Goal: Information Seeking & Learning: Learn about a topic

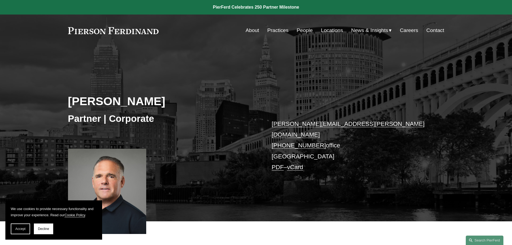
click at [326, 30] on link "Locations" at bounding box center [332, 30] width 22 height 10
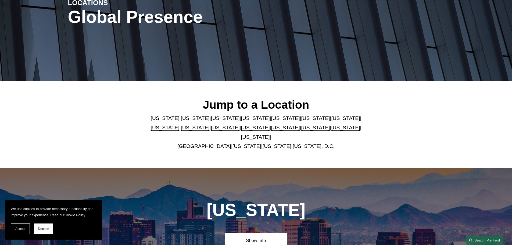
scroll to position [81, 0]
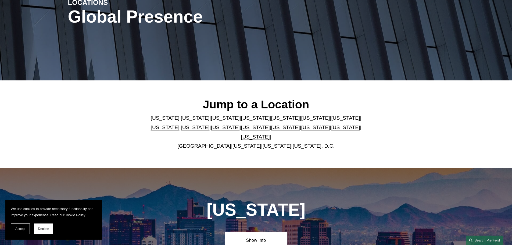
click at [301, 129] on link "Ohio" at bounding box center [315, 127] width 29 height 6
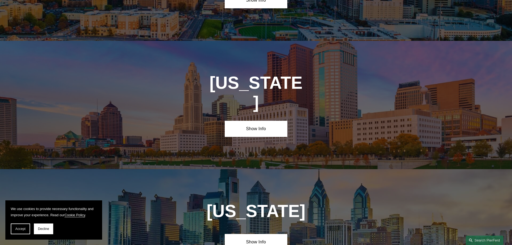
scroll to position [1601, 0]
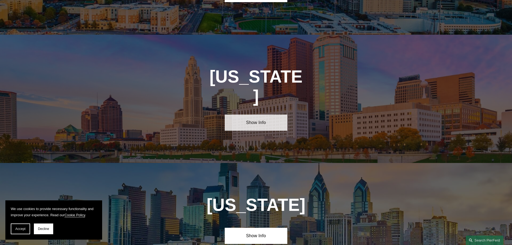
click at [254, 114] on link "Show Info" at bounding box center [256, 122] width 63 height 16
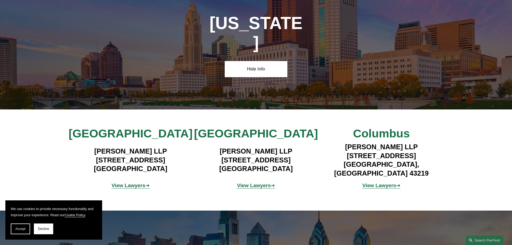
scroll to position [1655, 0]
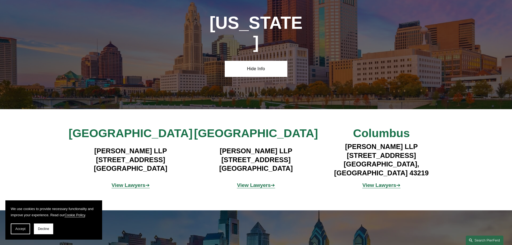
click at [252, 182] on strong "View Lawyers" at bounding box center [254, 185] width 34 height 6
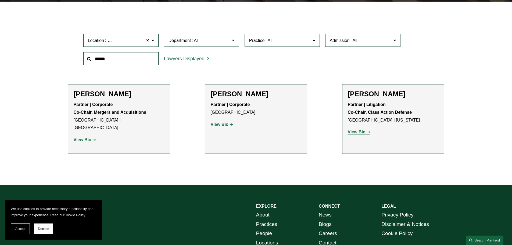
scroll to position [161, 0]
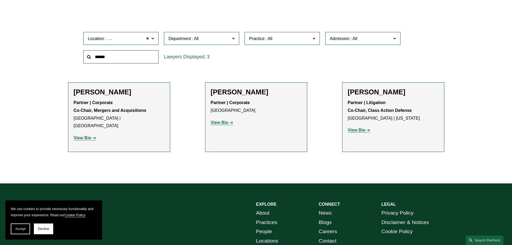
click at [80, 135] on strong "View Bio" at bounding box center [83, 137] width 18 height 5
click at [92, 135] on link "View Bio" at bounding box center [85, 137] width 23 height 5
click at [219, 123] on strong "View Bio" at bounding box center [220, 122] width 18 height 5
click at [359, 129] on strong "View Bio" at bounding box center [357, 130] width 18 height 5
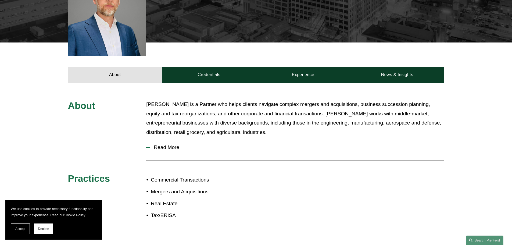
scroll to position [188, 0]
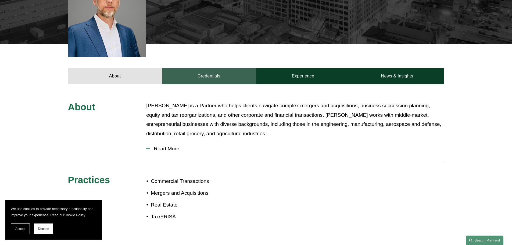
click at [227, 68] on link "Credentials" at bounding box center [209, 76] width 94 height 16
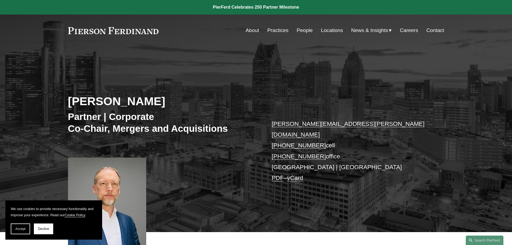
scroll to position [188, 0]
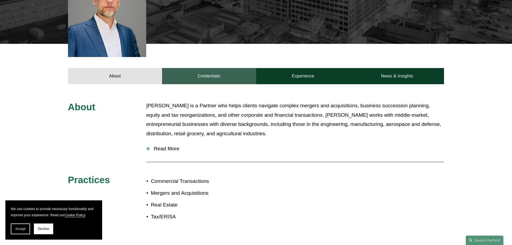
click at [209, 68] on link "Credentials" at bounding box center [209, 76] width 94 height 16
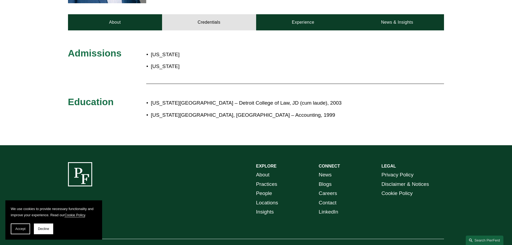
scroll to position [81, 0]
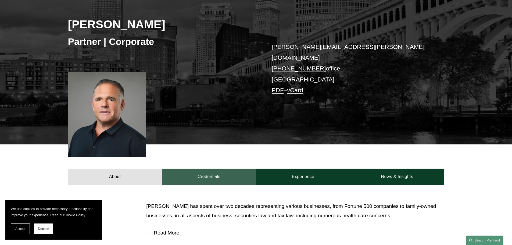
scroll to position [81, 0]
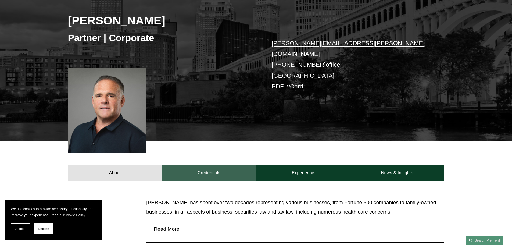
click at [225, 166] on link "Credentials" at bounding box center [209, 173] width 94 height 16
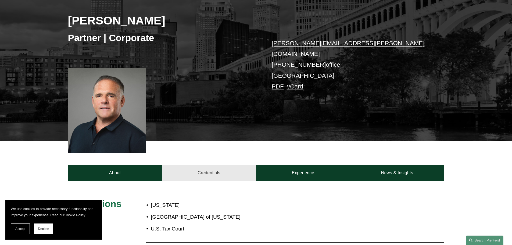
scroll to position [215, 0]
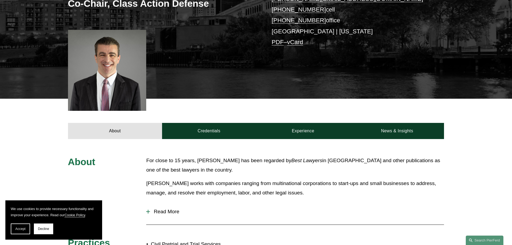
scroll to position [134, 0]
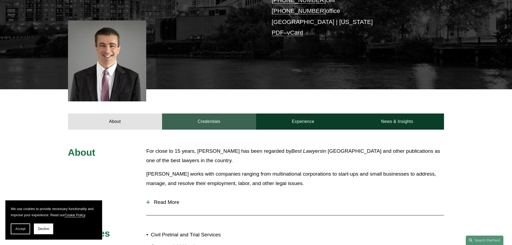
click at [209, 122] on link "Credentials" at bounding box center [209, 121] width 94 height 16
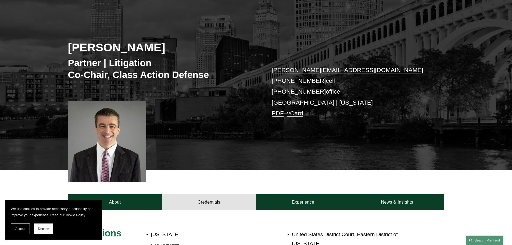
scroll to position [0, 0]
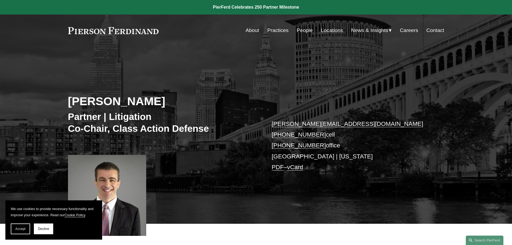
click at [336, 30] on link "Locations" at bounding box center [332, 30] width 22 height 10
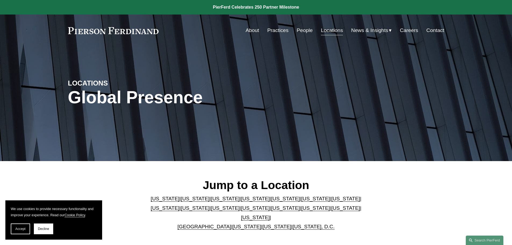
click at [271, 208] on link "North Carolina" at bounding box center [285, 208] width 29 height 6
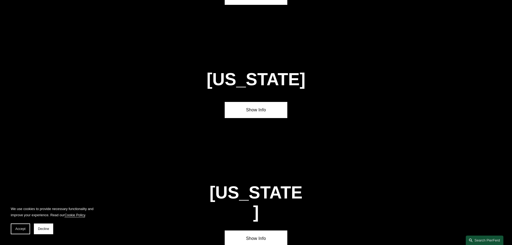
scroll to position [1488, 0]
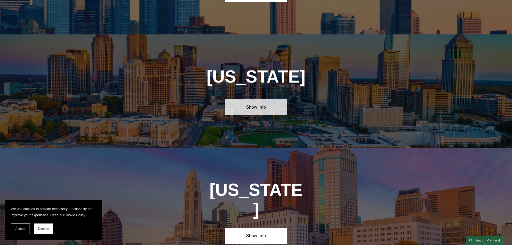
click at [251, 99] on link "Show Info" at bounding box center [256, 107] width 63 height 16
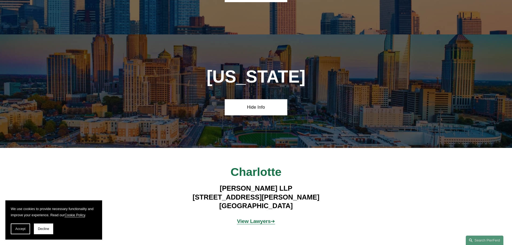
scroll to position [1542, 0]
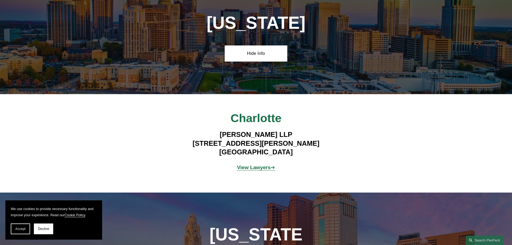
click at [249, 164] on strong "View Lawyers" at bounding box center [254, 167] width 34 height 6
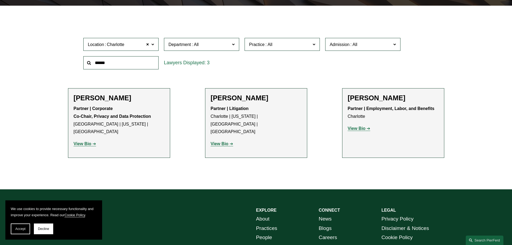
scroll to position [161, 0]
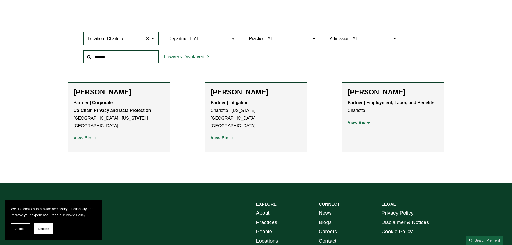
click at [217, 135] on strong "View Bio" at bounding box center [220, 137] width 18 height 5
click at [80, 135] on strong "View Bio" at bounding box center [83, 137] width 18 height 5
click at [354, 122] on strong "View Bio" at bounding box center [357, 122] width 18 height 5
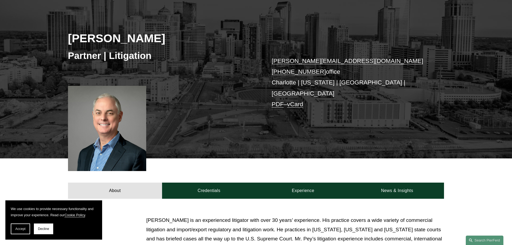
scroll to position [107, 0]
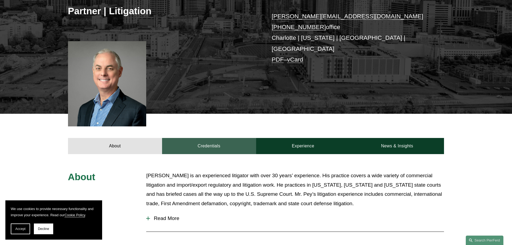
click at [212, 138] on link "Credentials" at bounding box center [209, 146] width 94 height 16
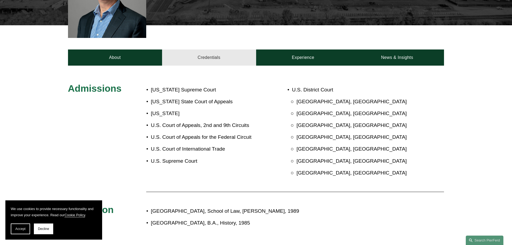
scroll to position [215, 0]
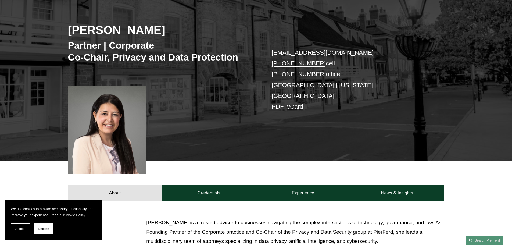
scroll to position [188, 0]
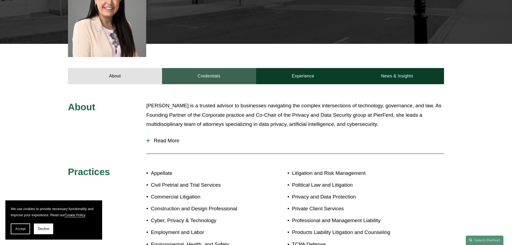
click at [202, 70] on link "Credentials" at bounding box center [209, 76] width 94 height 16
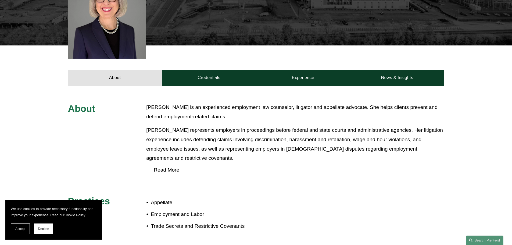
scroll to position [215, 0]
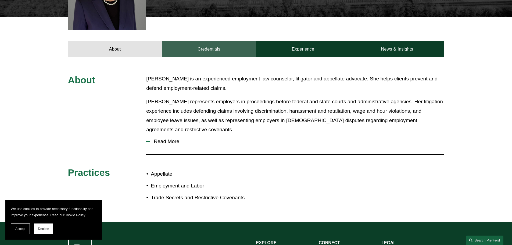
click at [205, 45] on link "Credentials" at bounding box center [209, 49] width 94 height 16
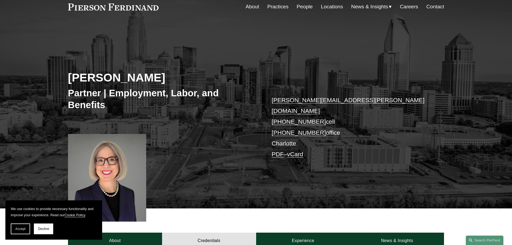
scroll to position [0, 0]
